Goal: Information Seeking & Learning: Understand process/instructions

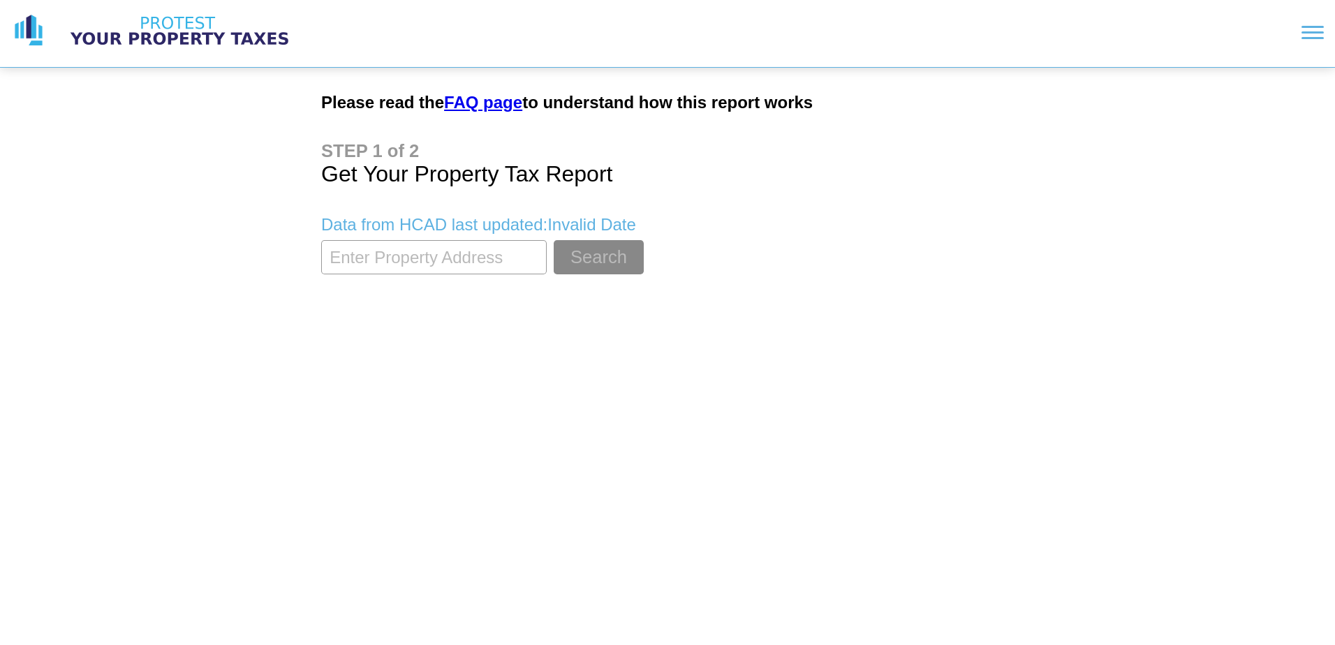
click at [522, 256] on input "textbox" at bounding box center [434, 257] width 226 height 34
click at [554, 240] on button "Search" at bounding box center [599, 257] width 90 height 34
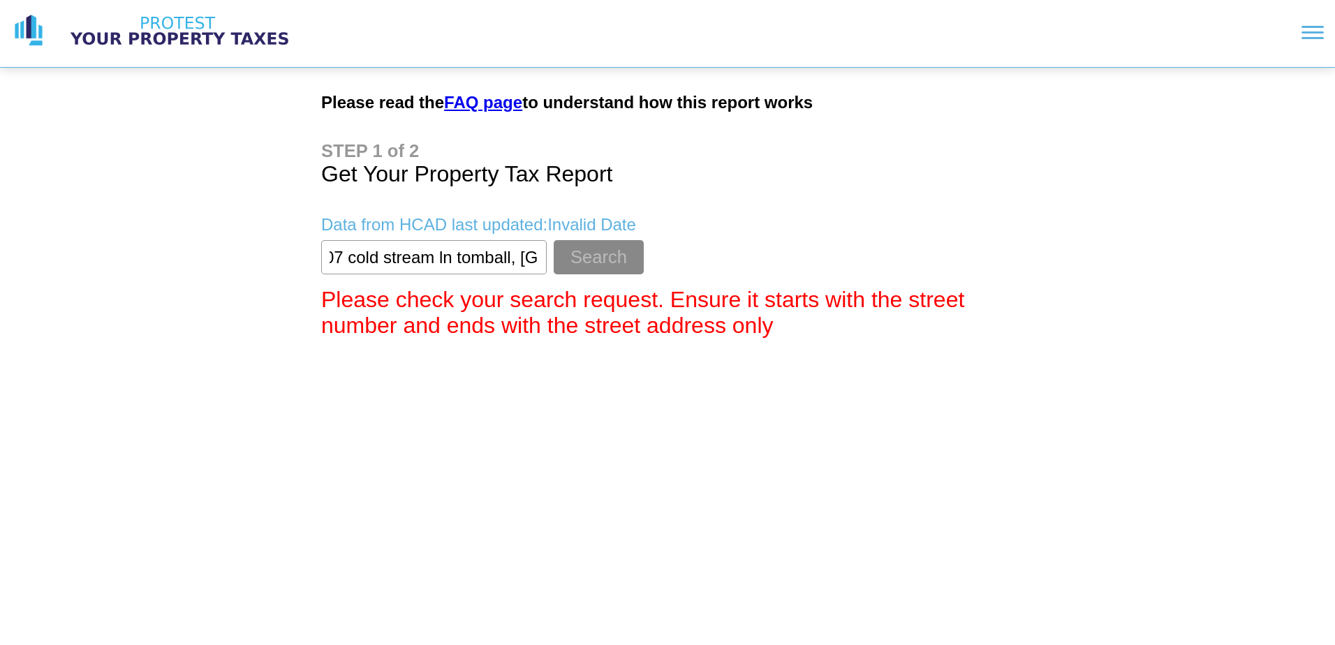
click at [493, 258] on input "textbox" at bounding box center [434, 257] width 226 height 34
click at [554, 240] on button "Search" at bounding box center [599, 257] width 90 height 34
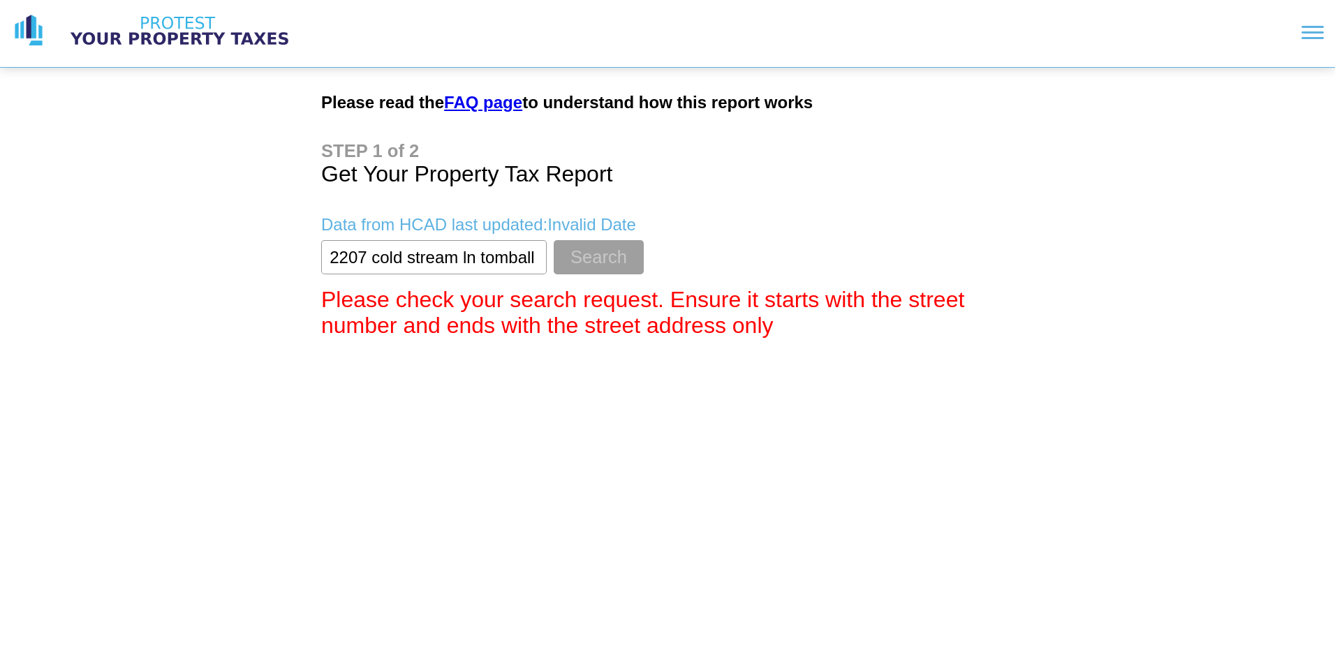
click at [627, 257] on button "Search" at bounding box center [599, 257] width 90 height 34
click at [478, 258] on input "textbox" at bounding box center [434, 257] width 226 height 34
type input "2207 cold stream"
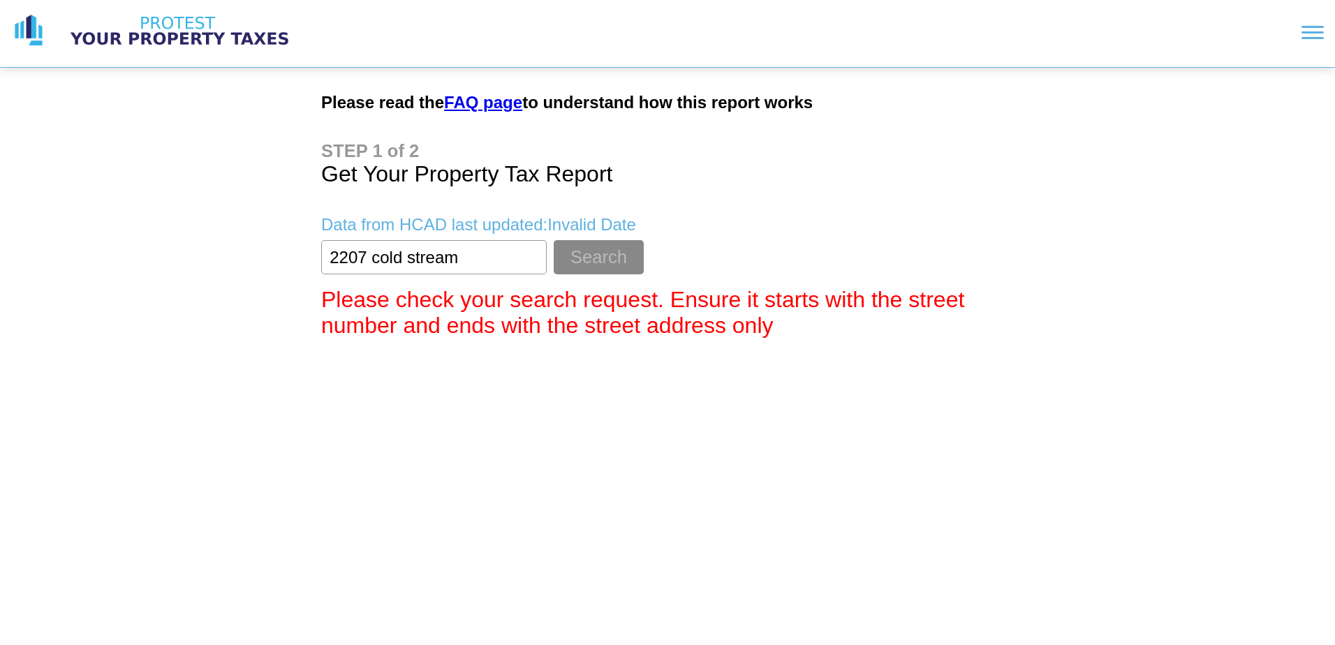
click at [554, 240] on button "Search" at bounding box center [599, 257] width 90 height 34
click at [744, 232] on p "Data from HCAD last updated: Invalid Date" at bounding box center [667, 225] width 693 height 20
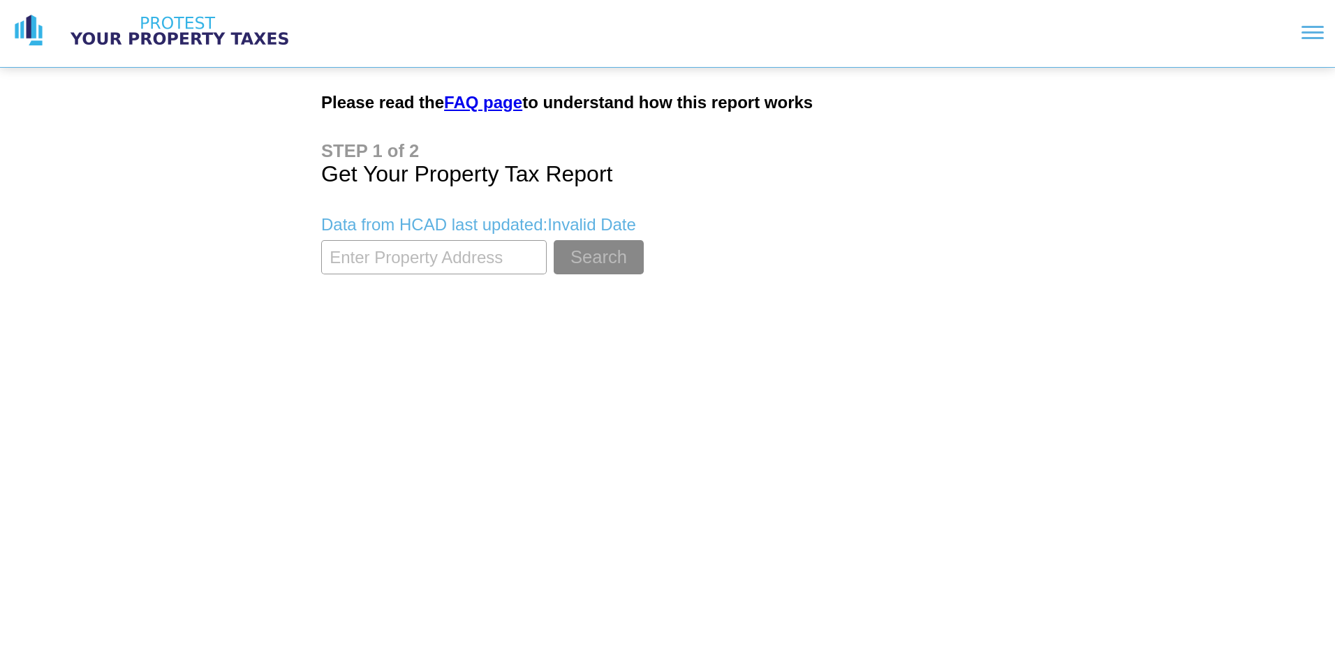
click at [393, 260] on input "textbox" at bounding box center [434, 257] width 226 height 34
type input "2207 cold stream"
click at [554, 240] on button "Search" at bounding box center [599, 257] width 90 height 34
click at [506, 101] on link "FAQ page" at bounding box center [483, 102] width 78 height 19
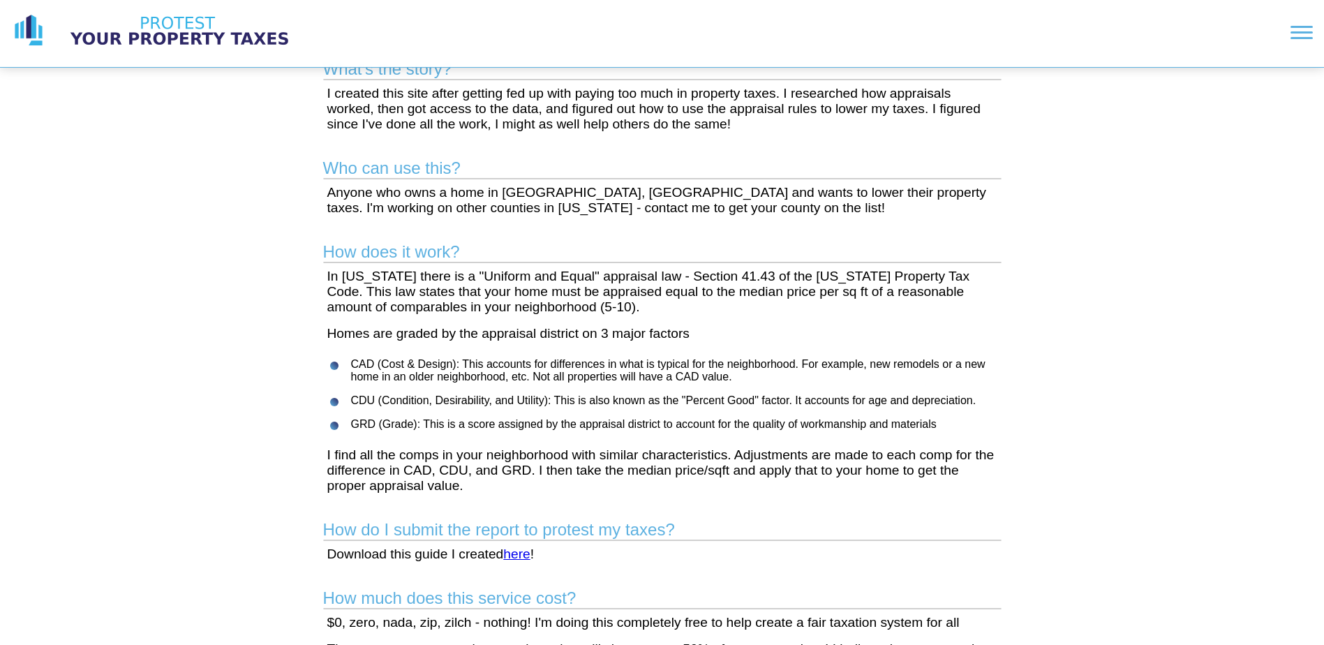
scroll to position [70, 0]
